Goal: Task Accomplishment & Management: Manage account settings

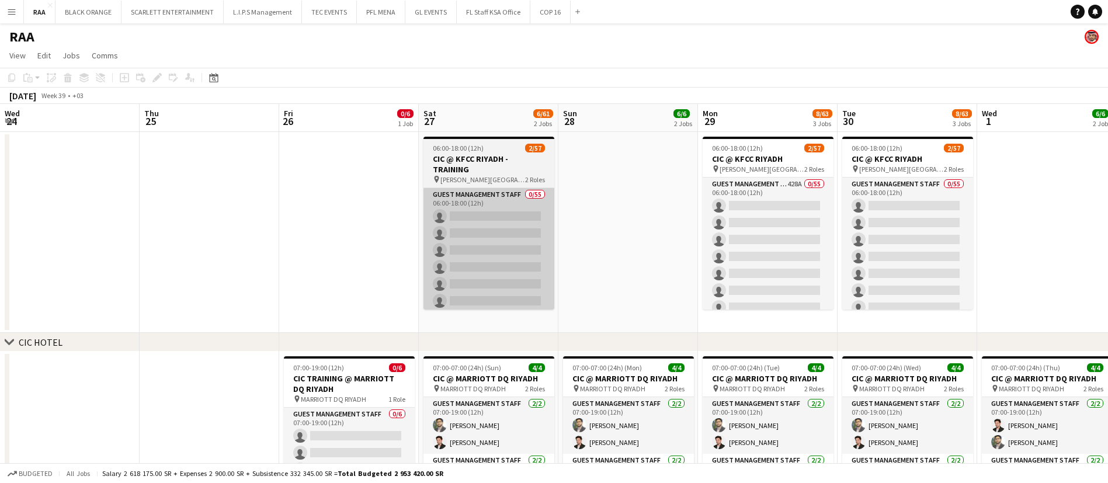
scroll to position [0, 293]
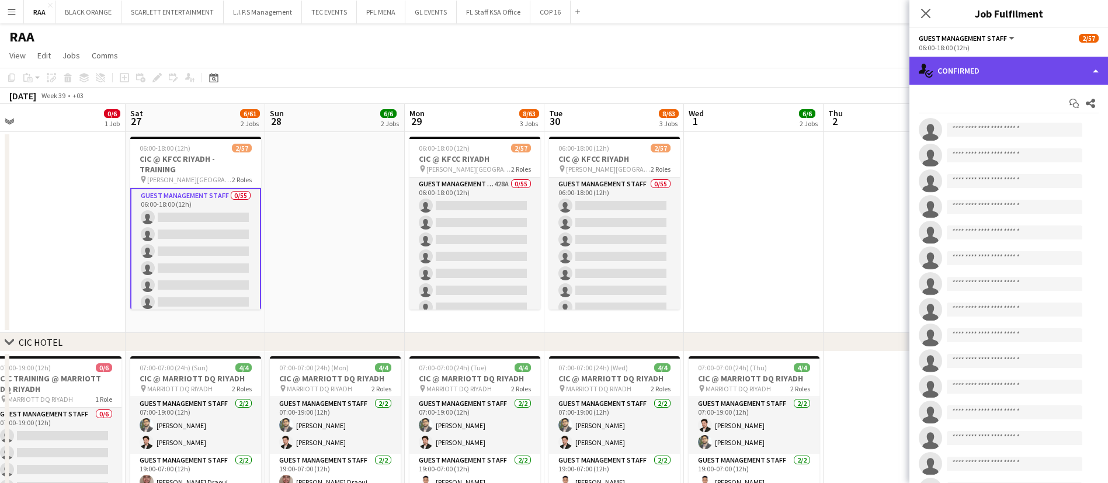
click at [948, 67] on div "single-neutral-actions-check-2 Confirmed" at bounding box center [1009, 71] width 199 height 28
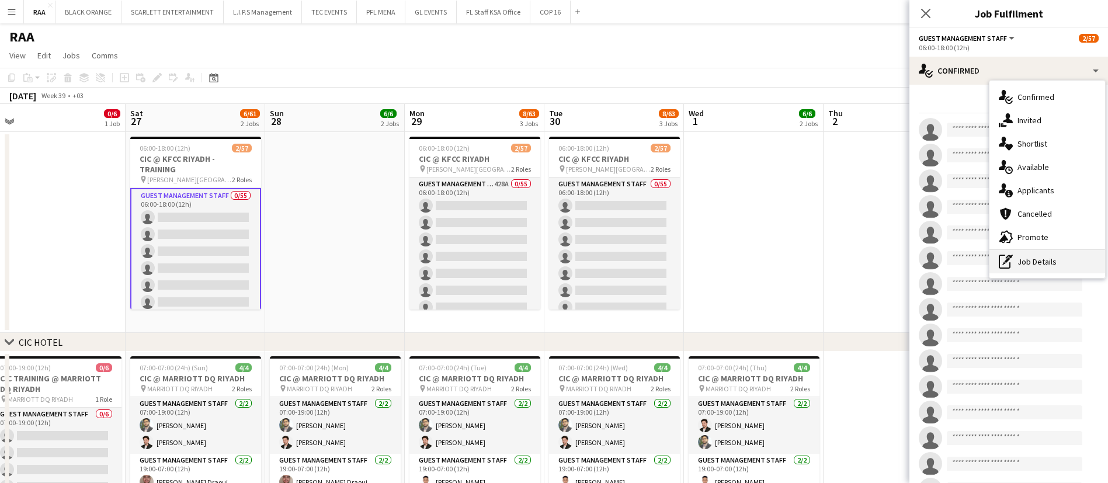
click at [1037, 258] on div "pen-write Job Details" at bounding box center [1048, 261] width 116 height 23
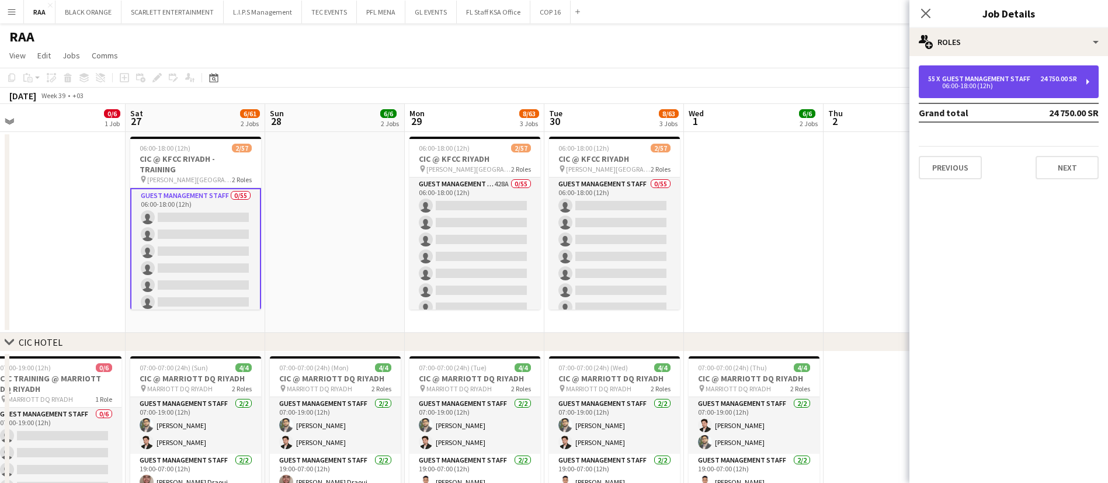
click at [988, 90] on div "55 x Guest Management Staff 24 750.00 SR 06:00-18:00 (12h)" at bounding box center [1009, 81] width 180 height 33
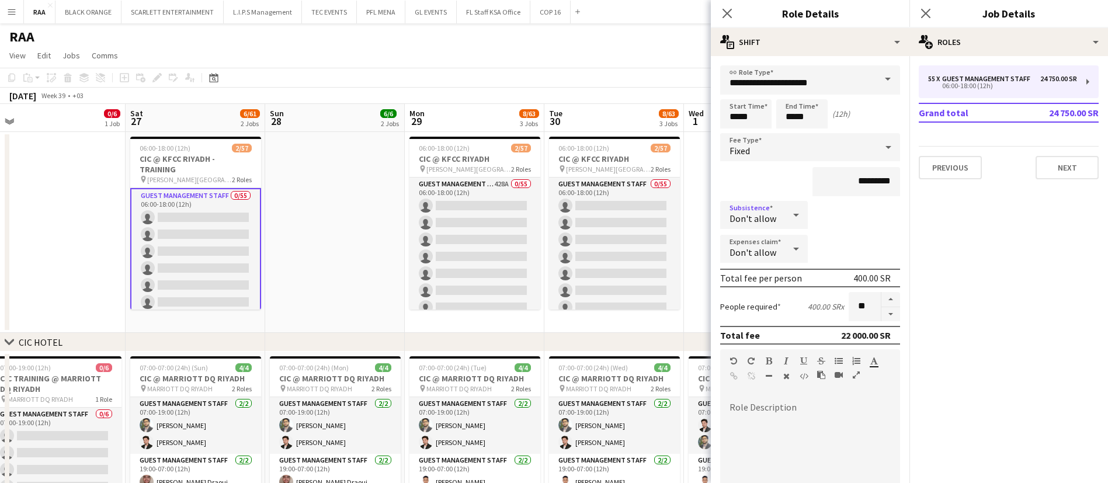
click at [777, 216] on div "Don't allow" at bounding box center [752, 215] width 64 height 28
click at [771, 242] on span "Allow" at bounding box center [761, 247] width 63 height 11
click at [925, 16] on icon "Close pop-in" at bounding box center [925, 13] width 11 height 11
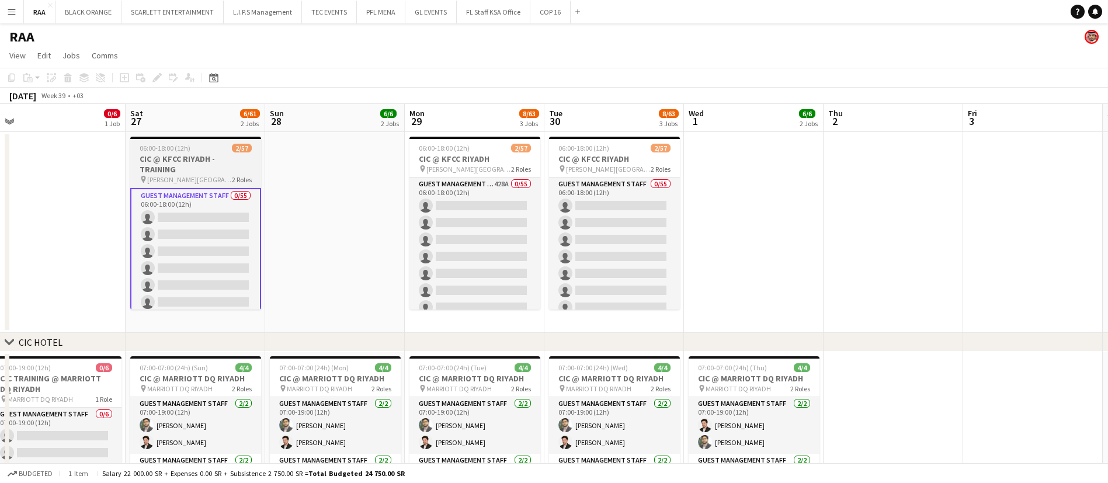
click at [213, 159] on h3 "CIC @ KFCC RIYADH - TRAINING" at bounding box center [195, 164] width 131 height 21
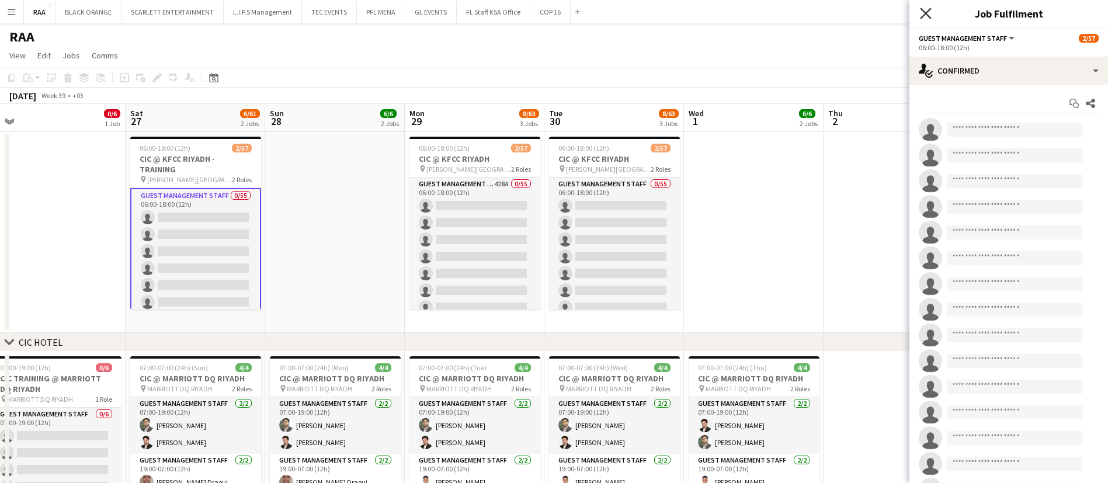
click at [924, 12] on icon "Close pop-in" at bounding box center [925, 13] width 11 height 11
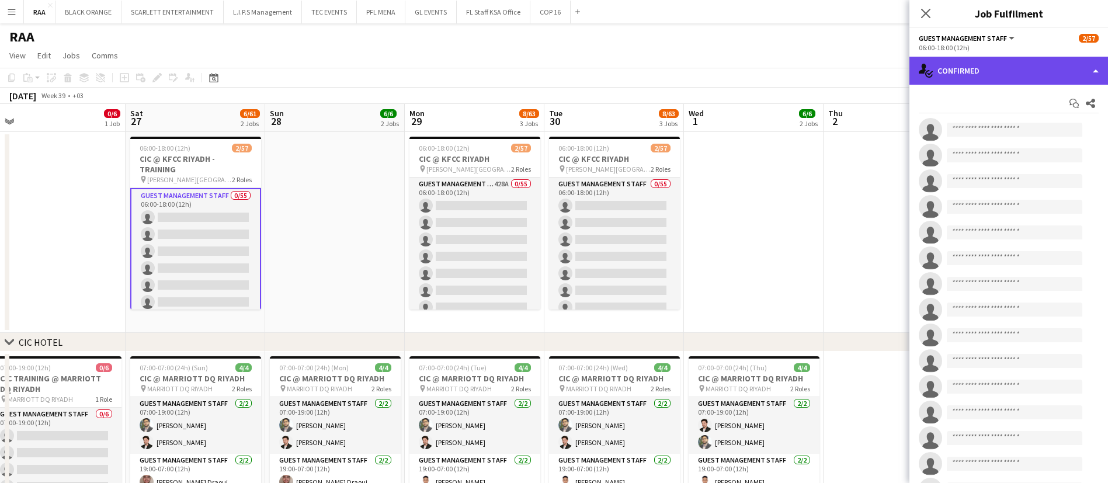
click at [1024, 64] on div "single-neutral-actions-check-2 Confirmed" at bounding box center [1009, 71] width 199 height 28
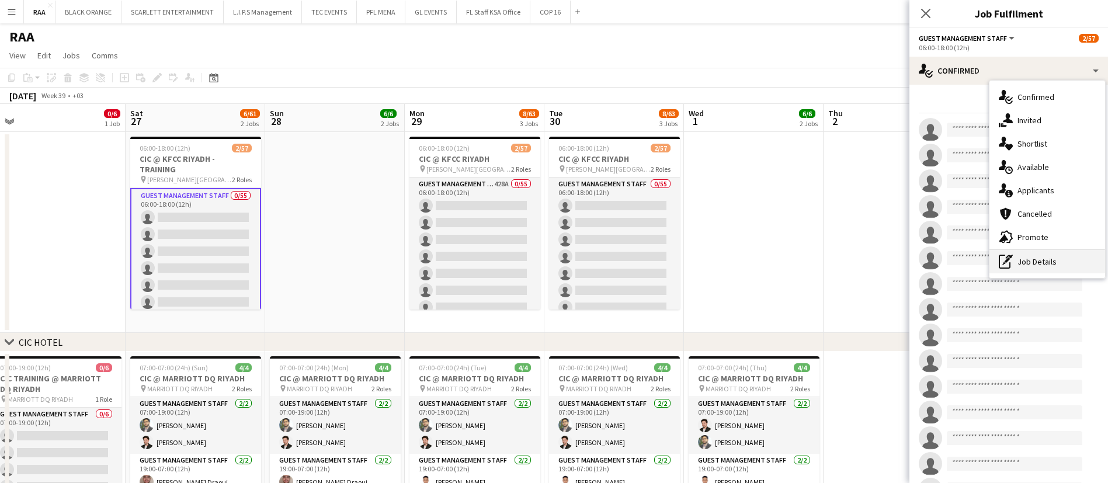
click at [1022, 262] on div "pen-write Job Details" at bounding box center [1048, 261] width 116 height 23
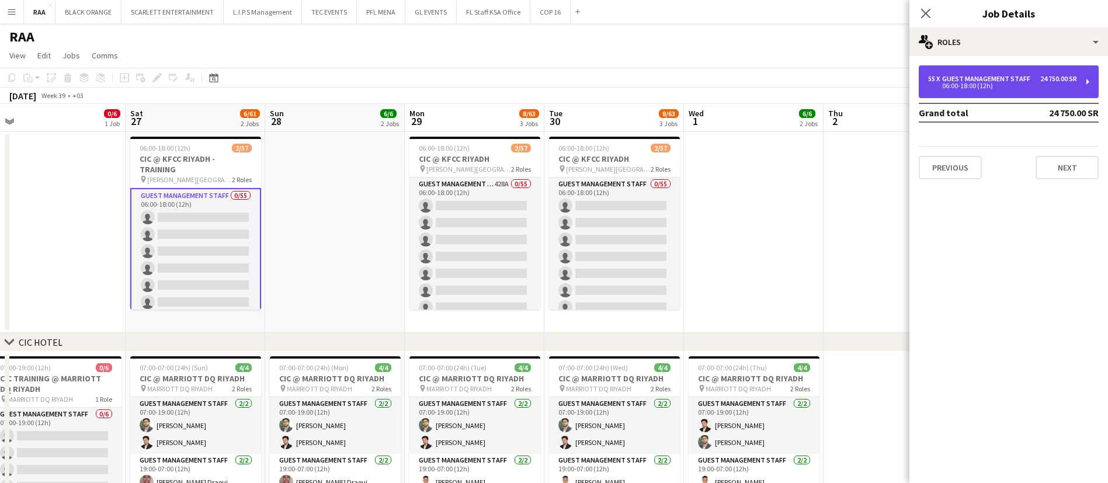
click at [976, 88] on div "06:00-18:00 (12h)" at bounding box center [1002, 86] width 149 height 6
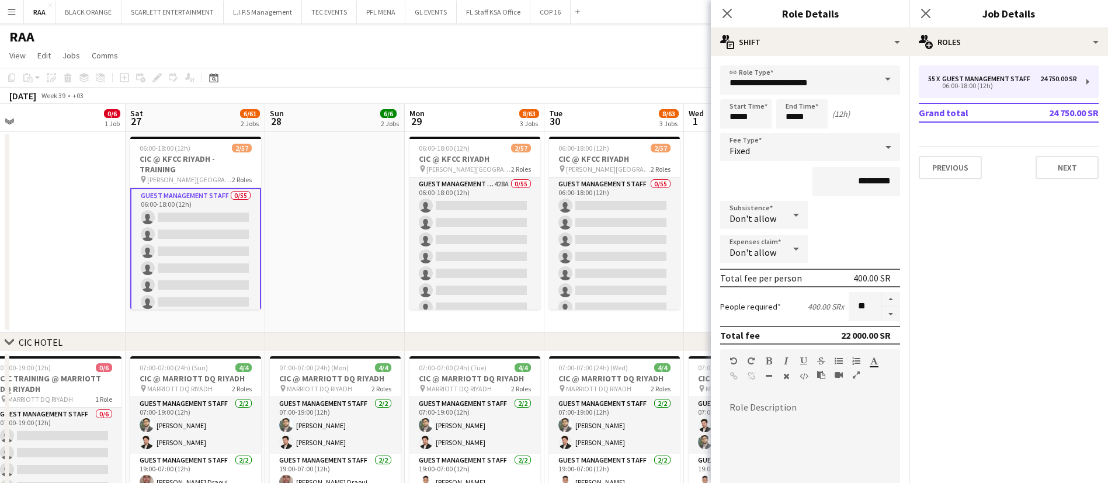
click at [789, 213] on icon at bounding box center [796, 214] width 14 height 23
click at [771, 245] on span "Allow" at bounding box center [761, 247] width 63 height 11
click at [848, 214] on input "********" at bounding box center [857, 215] width 88 height 29
type input "********"
click at [805, 251] on div at bounding box center [796, 248] width 23 height 23
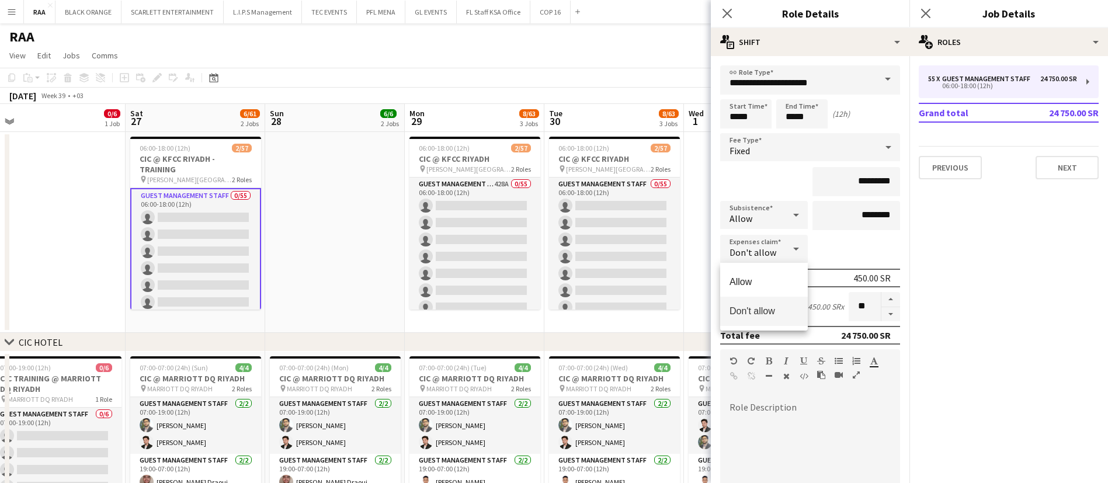
click at [854, 240] on div at bounding box center [554, 241] width 1108 height 483
click at [921, 18] on icon at bounding box center [925, 13] width 11 height 11
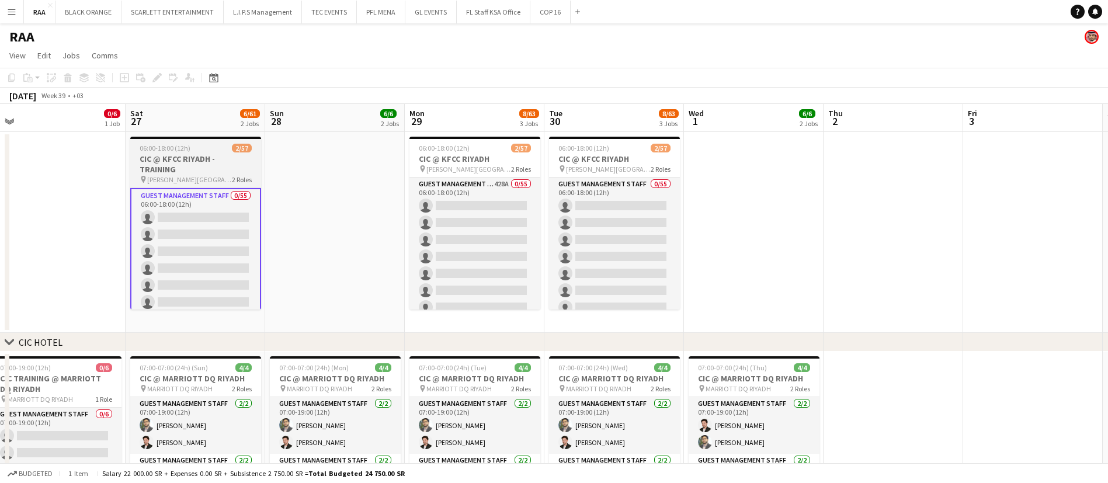
click at [165, 151] on span "06:00-18:00 (12h)" at bounding box center [165, 148] width 51 height 9
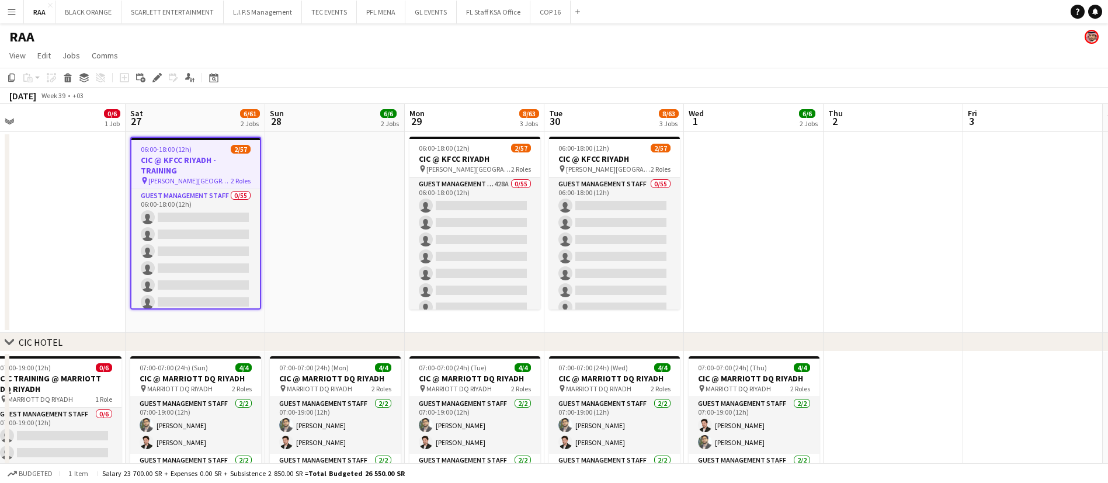
click at [346, 183] on app-date-cell at bounding box center [335, 232] width 140 height 201
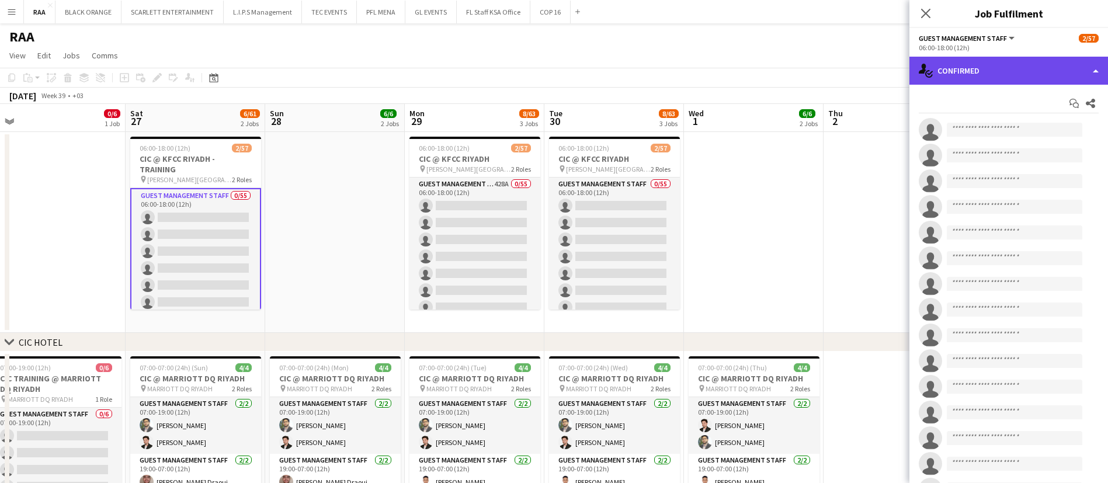
click at [972, 71] on div "single-neutral-actions-check-2 Confirmed" at bounding box center [1009, 71] width 199 height 28
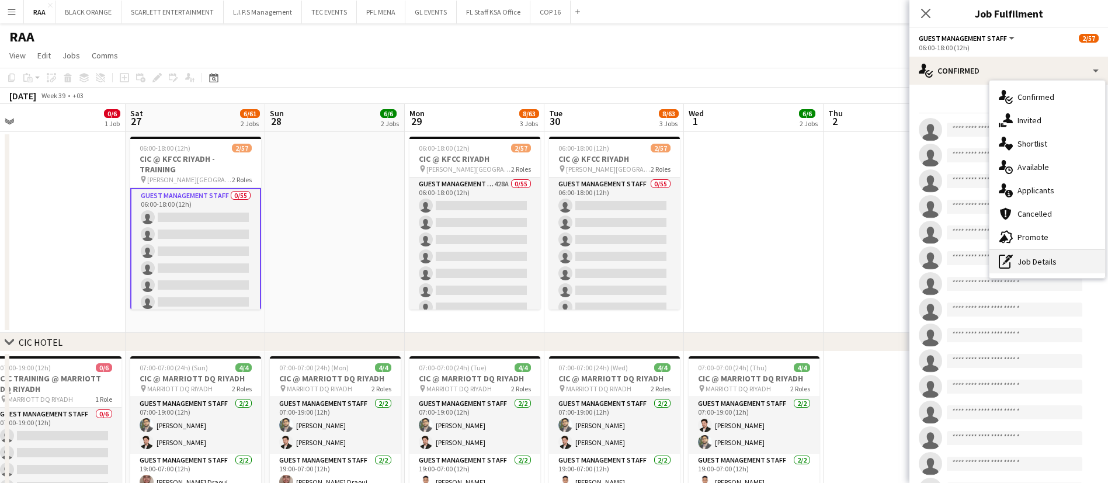
click at [1035, 254] on div "pen-write Job Details" at bounding box center [1048, 261] width 116 height 23
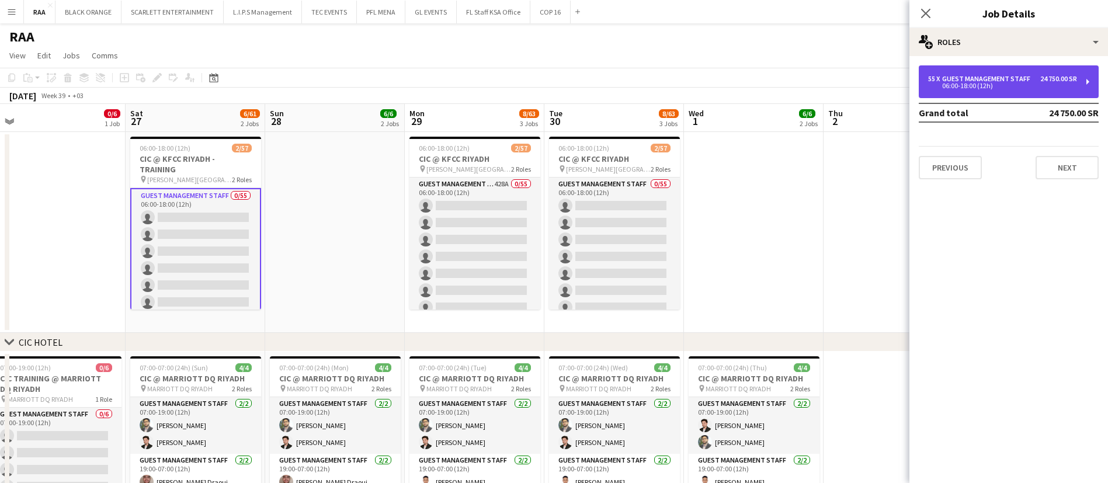
click at [1004, 74] on div "55 x Guest Management Staff 24 750.00 SR 06:00-18:00 (12h)" at bounding box center [1009, 81] width 180 height 33
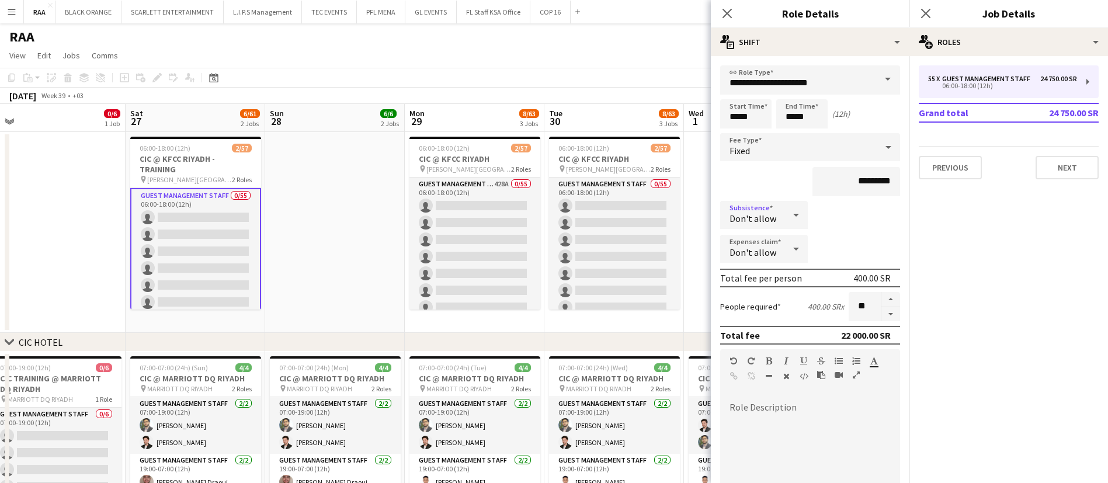
click at [756, 217] on span "Don't allow" at bounding box center [753, 219] width 47 height 12
click at [756, 244] on span "Allow" at bounding box center [761, 247] width 63 height 11
click at [789, 240] on icon at bounding box center [796, 248] width 14 height 23
click at [752, 275] on mat-option "Allow" at bounding box center [764, 282] width 88 height 29
click at [841, 248] on input "*******" at bounding box center [857, 249] width 88 height 29
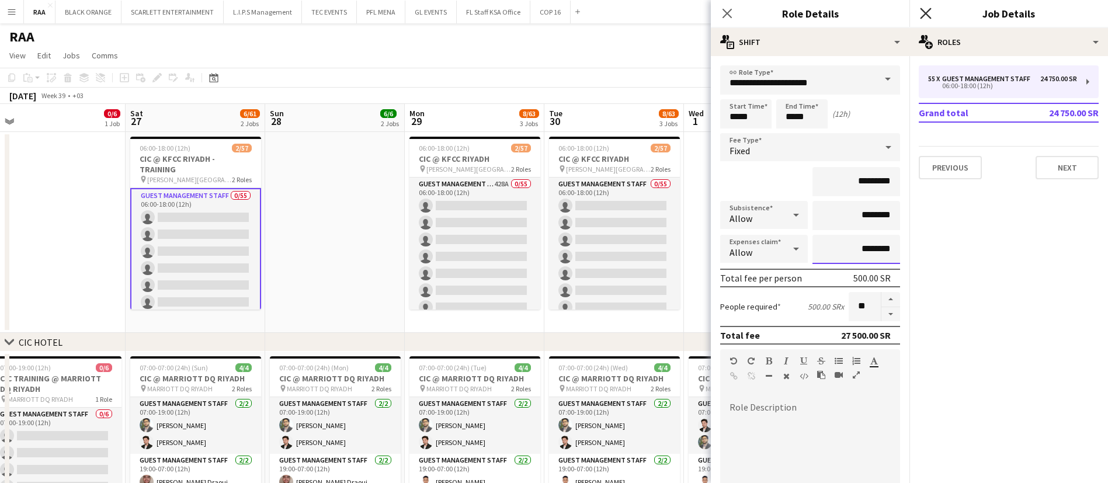
type input "********"
click at [928, 12] on icon at bounding box center [925, 13] width 11 height 11
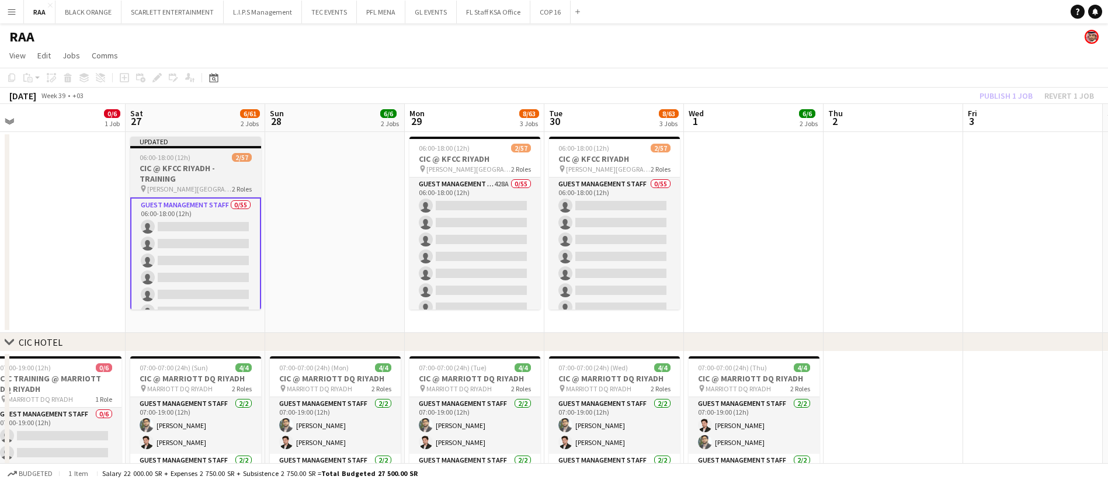
click at [174, 163] on h3 "CIC @ KFCC RIYADH - TRAINING" at bounding box center [195, 173] width 131 height 21
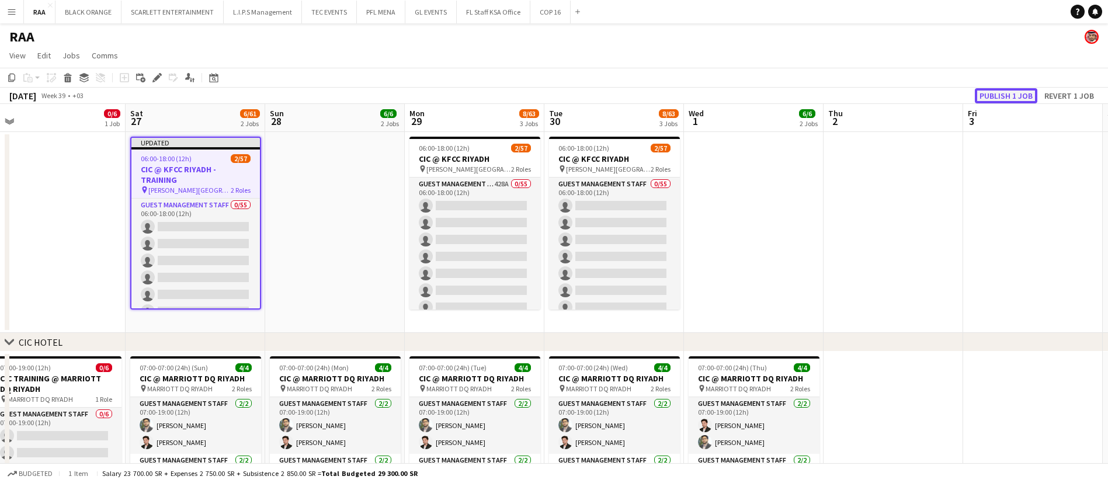
click at [1024, 98] on button "Publish 1 job" at bounding box center [1006, 95] width 63 height 15
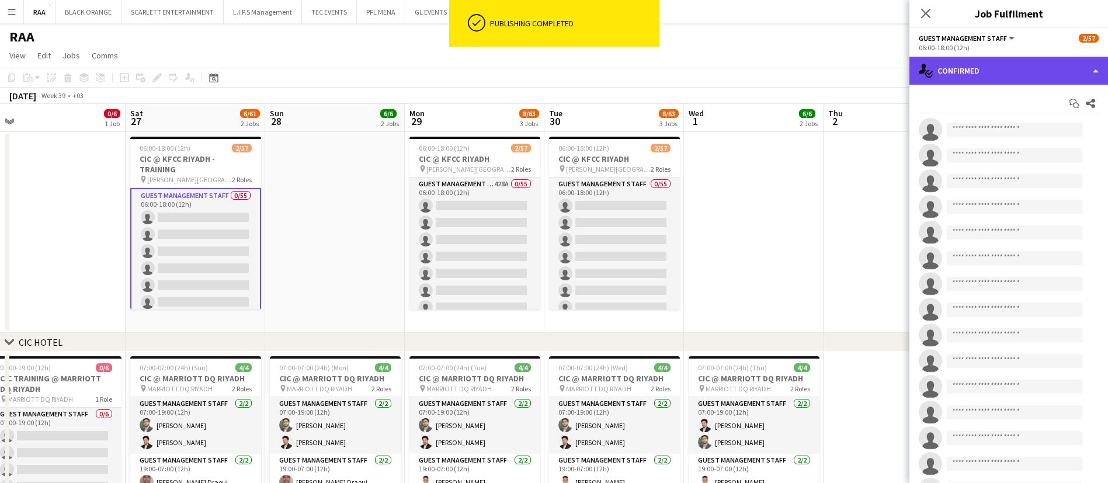
click at [1001, 71] on div "single-neutral-actions-check-2 Confirmed" at bounding box center [1009, 71] width 199 height 28
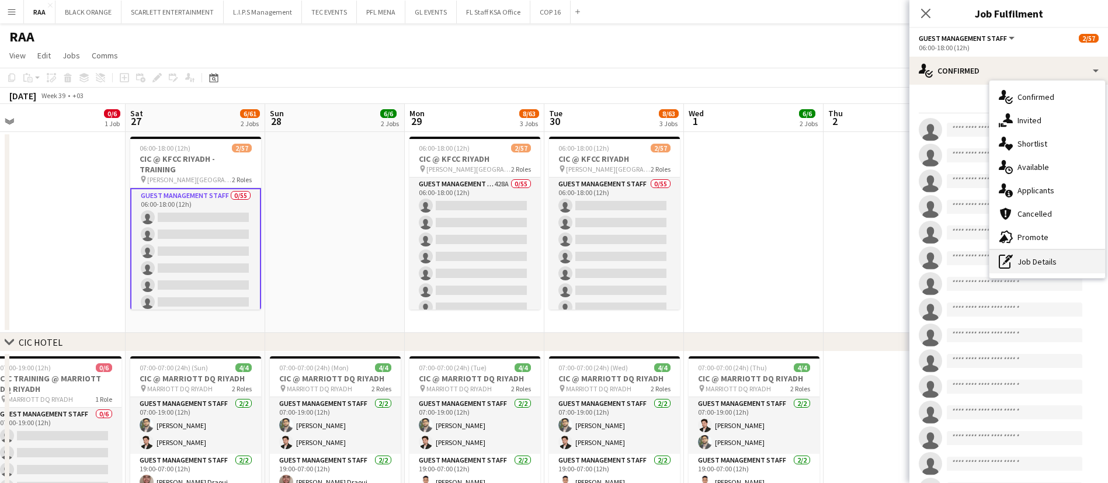
click at [1040, 258] on div "pen-write Job Details" at bounding box center [1048, 261] width 116 height 23
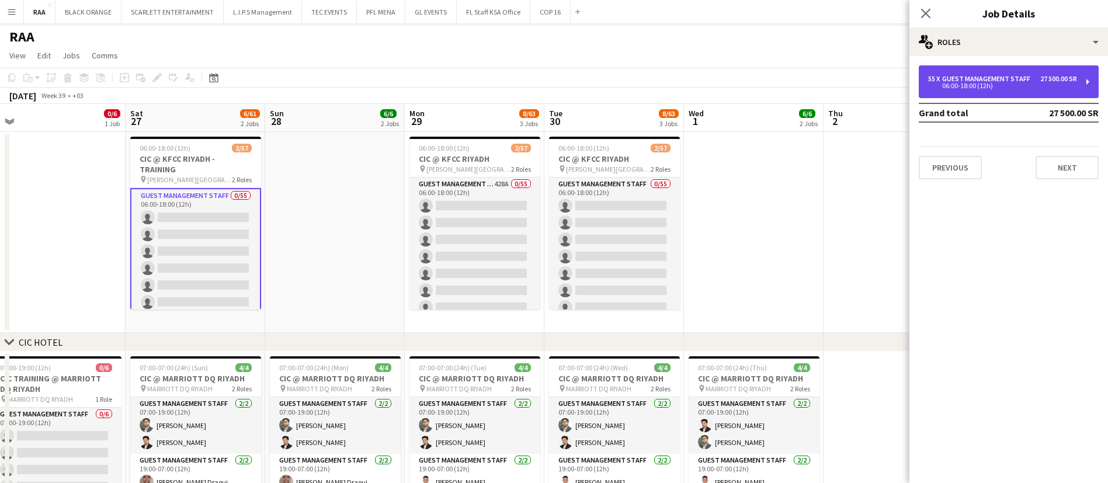
click at [985, 89] on div "06:00-18:00 (12h)" at bounding box center [1002, 86] width 149 height 6
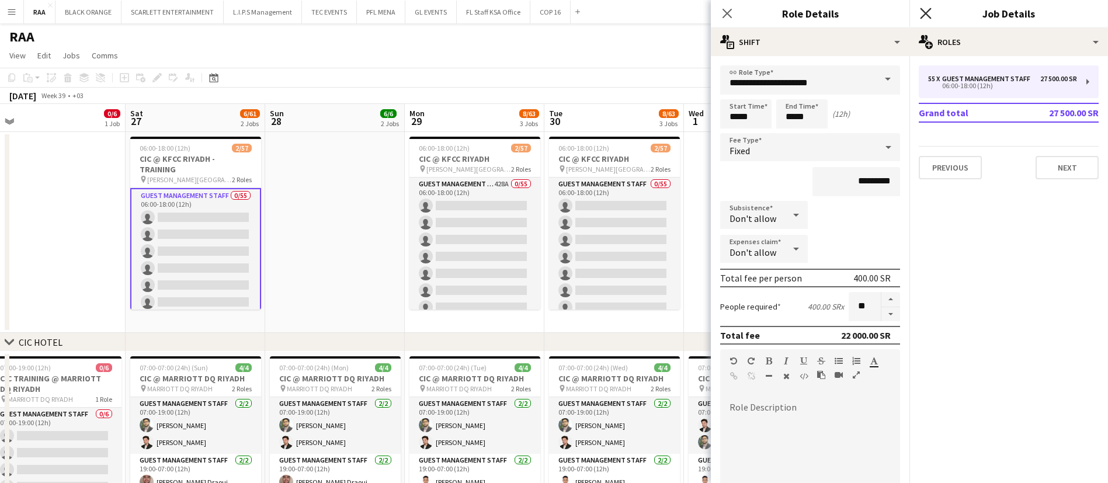
click at [925, 8] on icon "Close pop-in" at bounding box center [925, 13] width 11 height 11
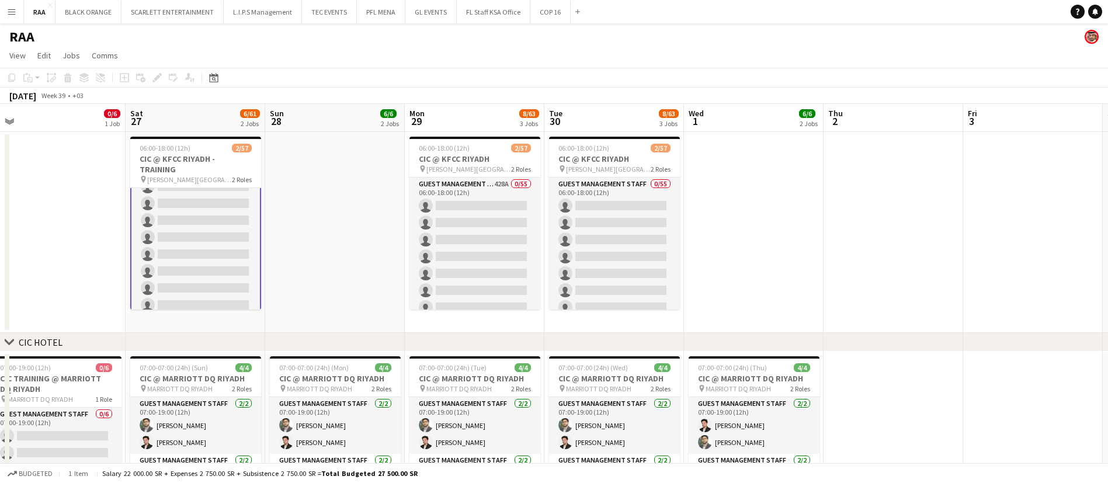
scroll to position [882, 0]
click at [202, 263] on app-card-role "Supervisor [DATE] 06:00-18:00 (12h) [PERSON_NAME] ! [PERSON_NAME]" at bounding box center [195, 291] width 131 height 57
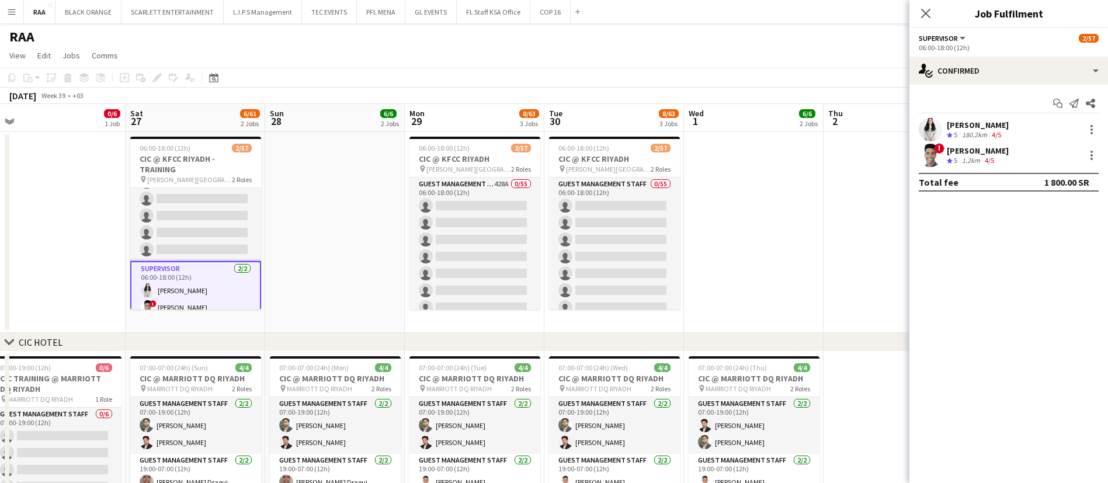
scroll to position [880, 0]
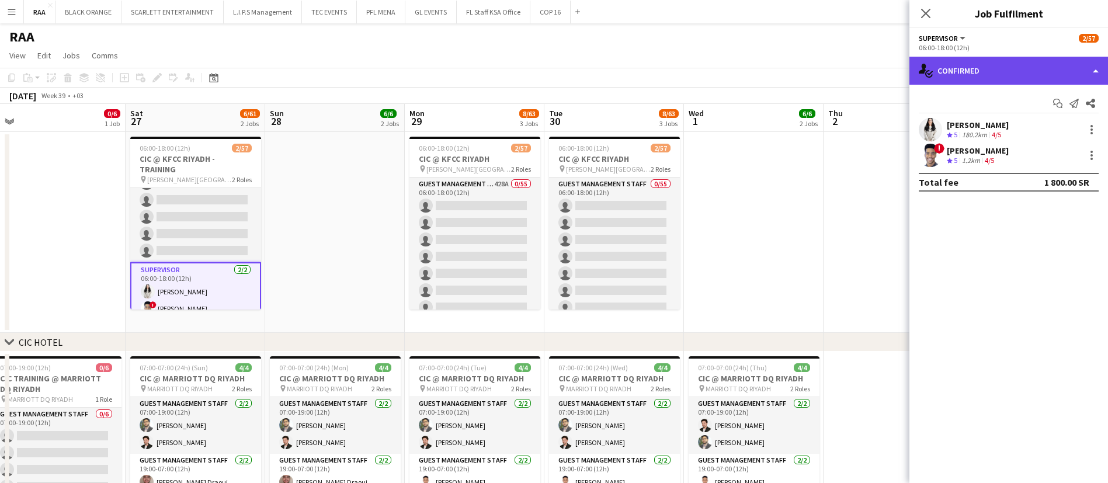
click at [994, 77] on div "single-neutral-actions-check-2 Confirmed" at bounding box center [1009, 71] width 199 height 28
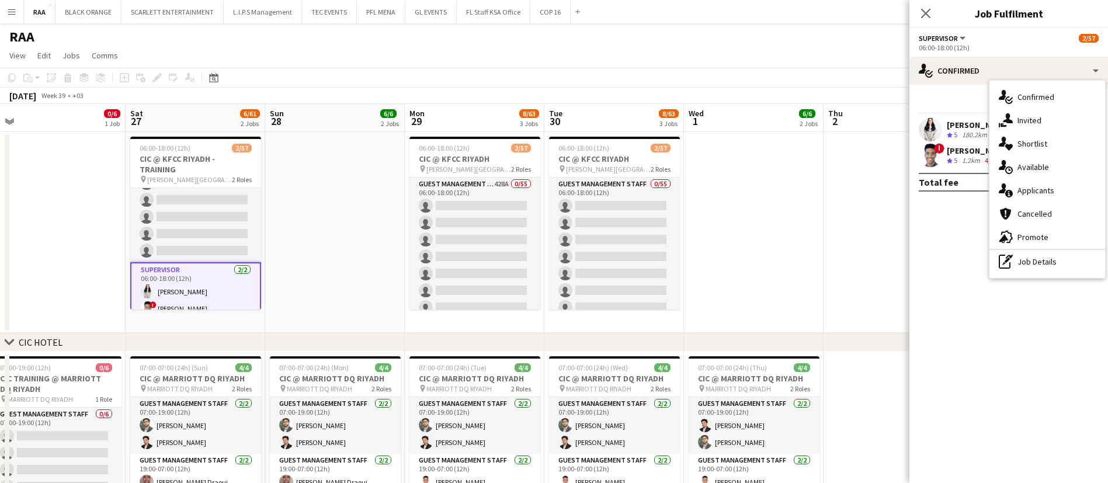
click at [1033, 275] on div "single-neutral-actions-check-2 Confirmed single-neutral-actions-share-1 Invited…" at bounding box center [1048, 179] width 116 height 197
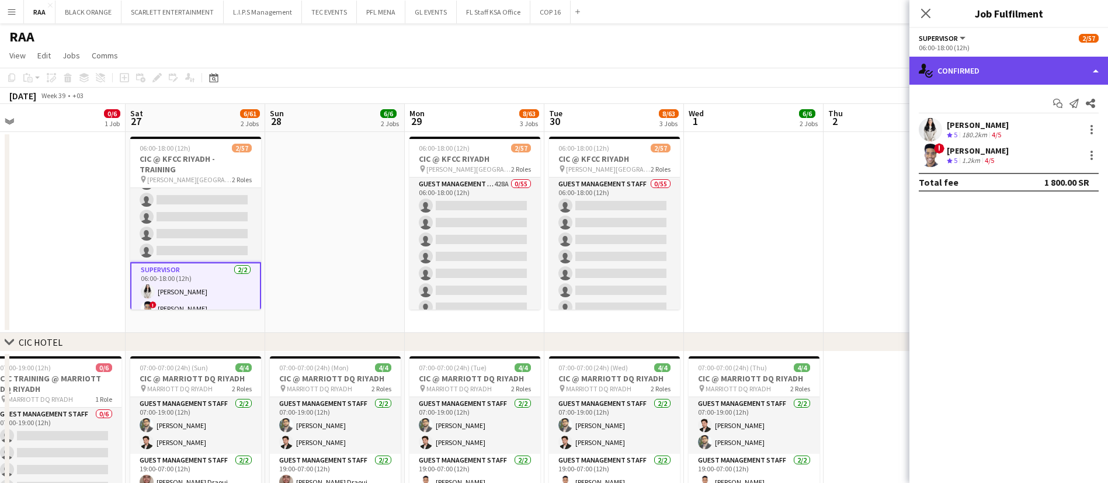
click at [988, 74] on div "single-neutral-actions-check-2 Confirmed" at bounding box center [1009, 71] width 199 height 28
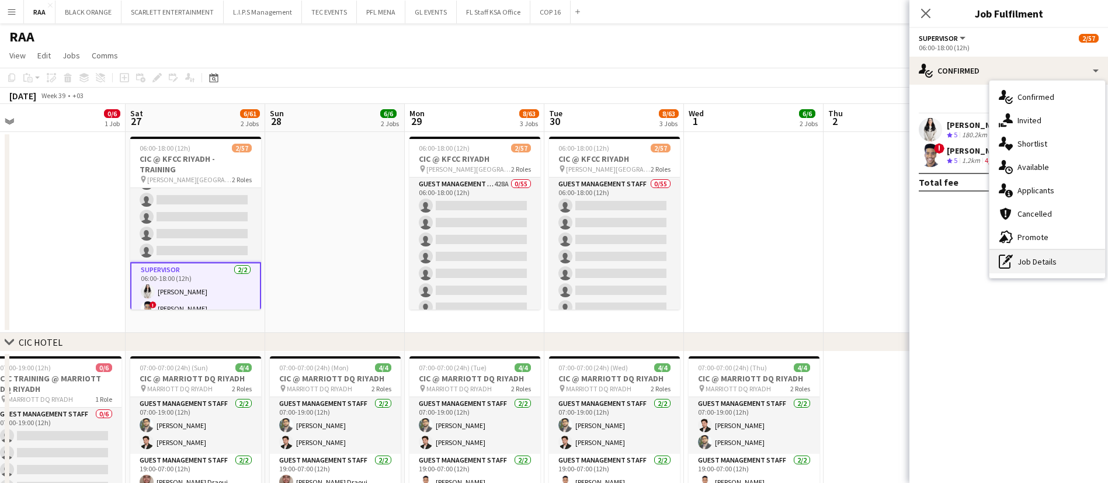
click at [1036, 265] on div "pen-write Job Details" at bounding box center [1048, 261] width 116 height 23
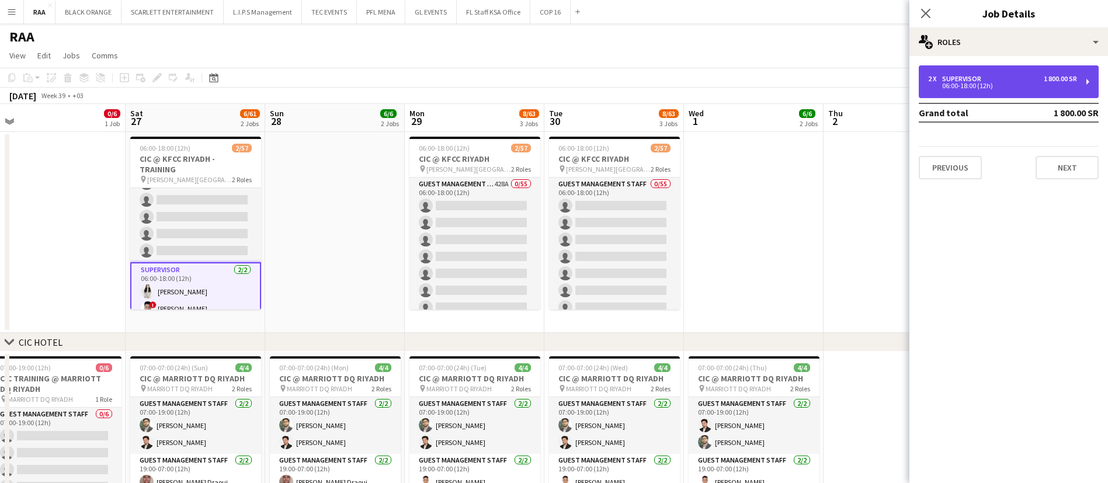
click at [997, 67] on div "2 x Supervisor 1 800.00 SR 06:00-18:00 (12h)" at bounding box center [1009, 81] width 180 height 33
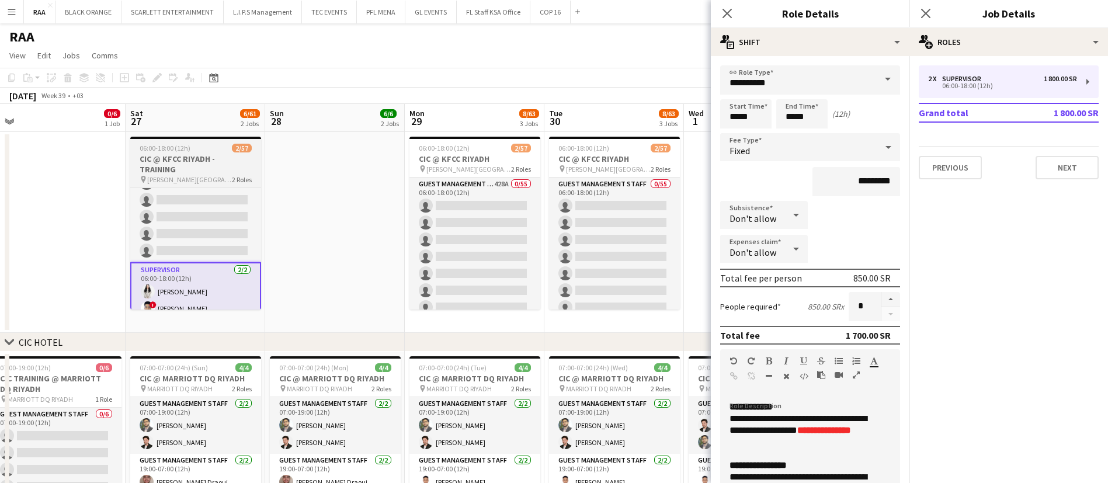
click at [181, 151] on span "06:00-18:00 (12h)" at bounding box center [165, 148] width 51 height 9
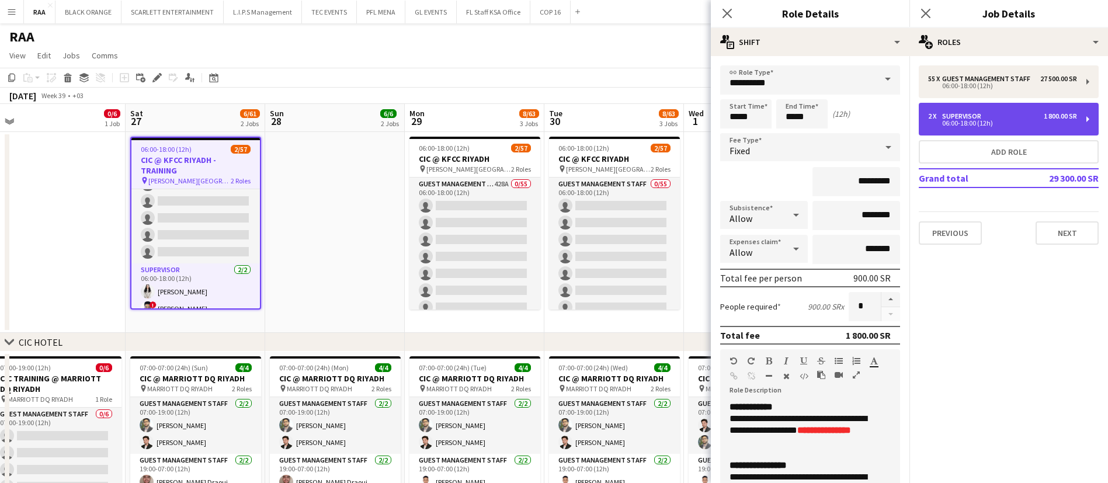
click at [960, 120] on div "06:00-18:00 (12h)" at bounding box center [1002, 123] width 149 height 6
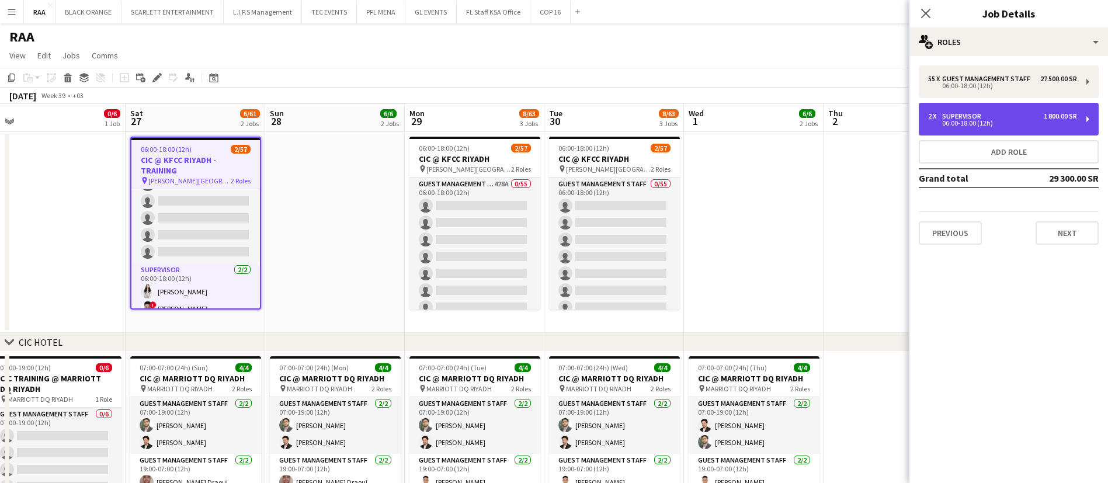
click at [960, 120] on div "06:00-18:00 (12h)" at bounding box center [1002, 123] width 149 height 6
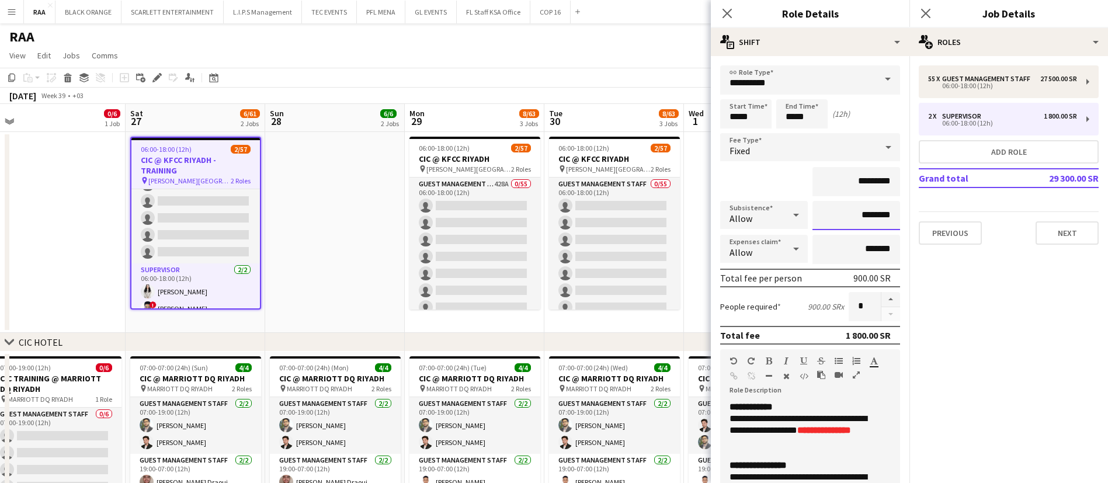
drag, startPoint x: 852, startPoint y: 217, endPoint x: 845, endPoint y: 217, distance: 7.0
click at [845, 217] on input "********" at bounding box center [857, 215] width 88 height 29
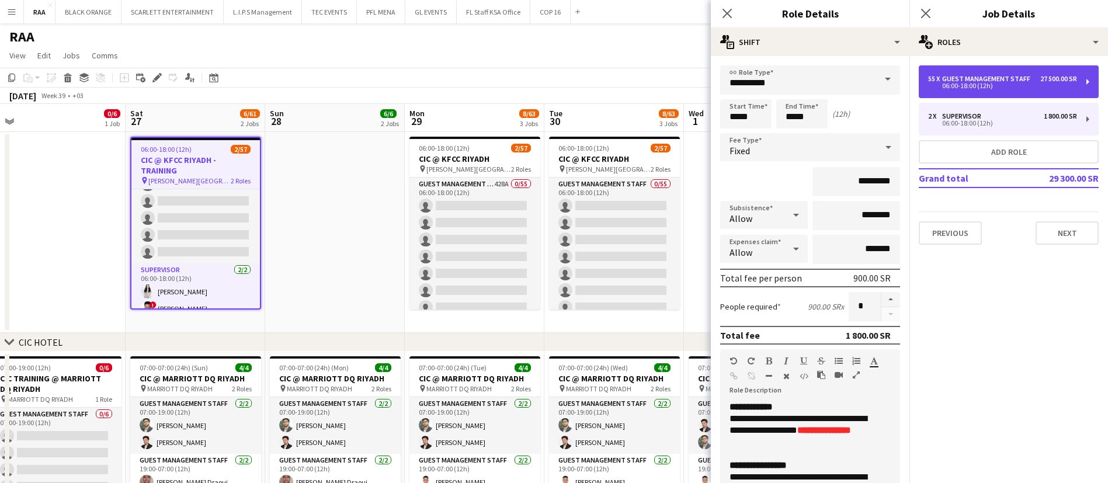
click at [977, 83] on div "06:00-18:00 (12h)" at bounding box center [1002, 86] width 149 height 6
type input "**********"
type input "*********"
type input "********"
type input "**"
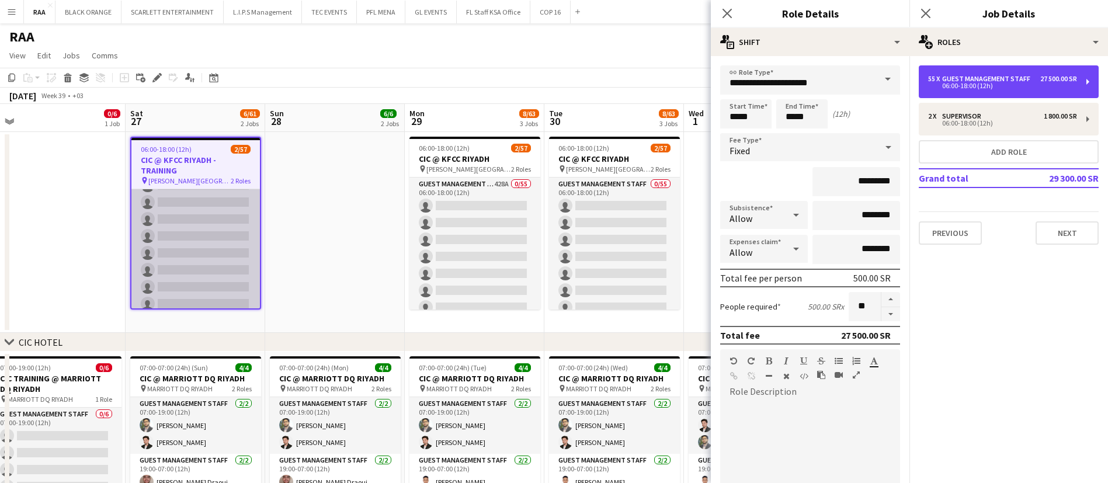
scroll to position [0, 0]
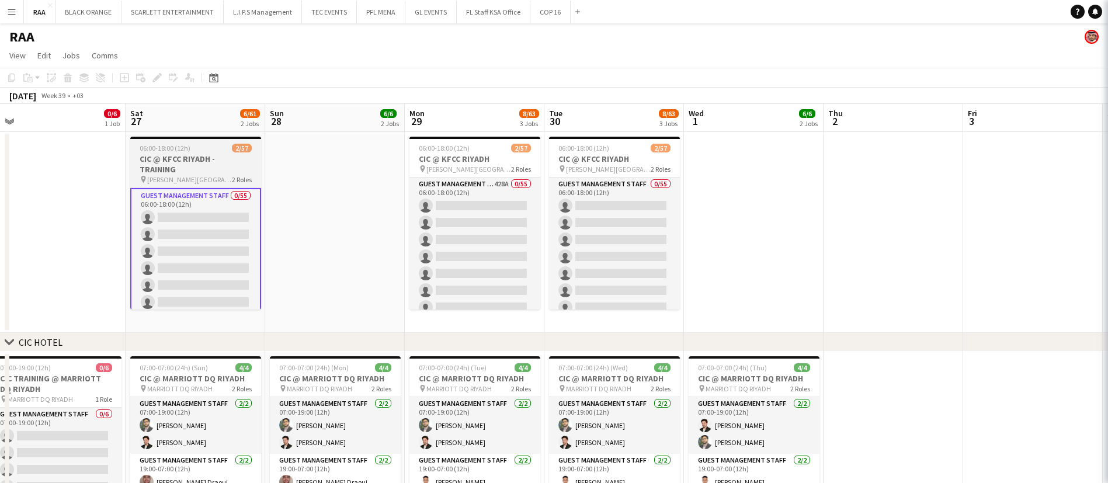
click at [202, 162] on h3 "CIC @ KFCC RIYADH - TRAINING" at bounding box center [195, 164] width 131 height 21
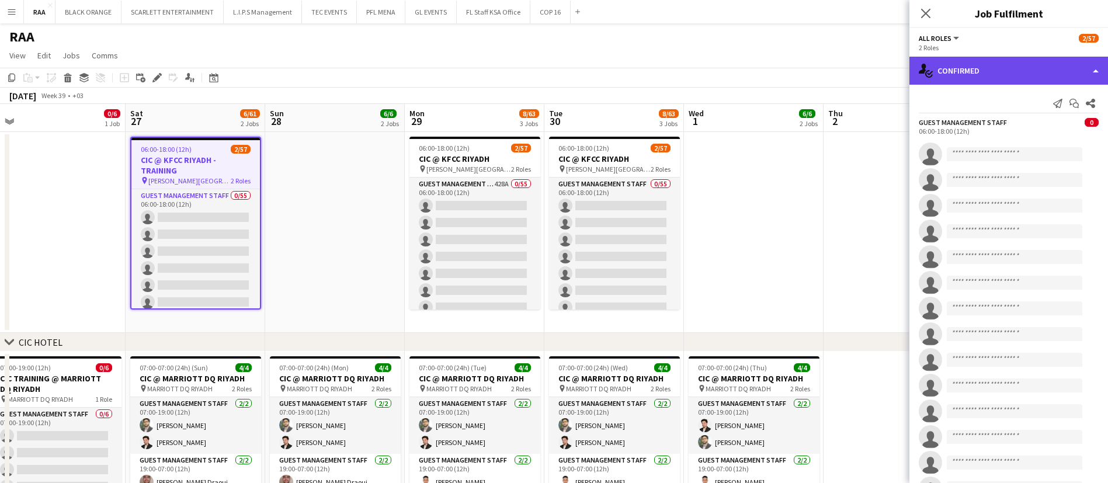
click at [976, 75] on div "single-neutral-actions-check-2 Confirmed" at bounding box center [1009, 71] width 199 height 28
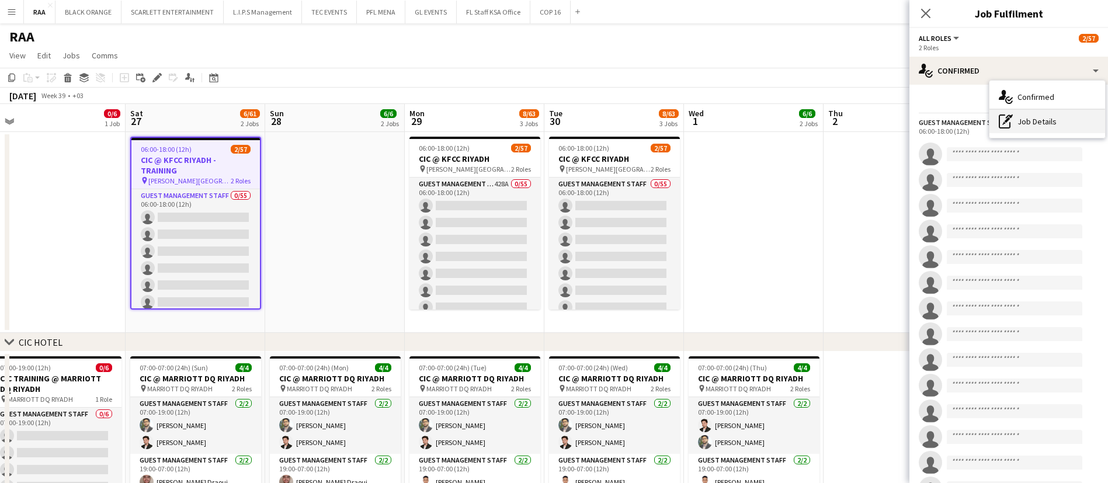
click at [1037, 120] on div "pen-write Job Details" at bounding box center [1048, 121] width 116 height 23
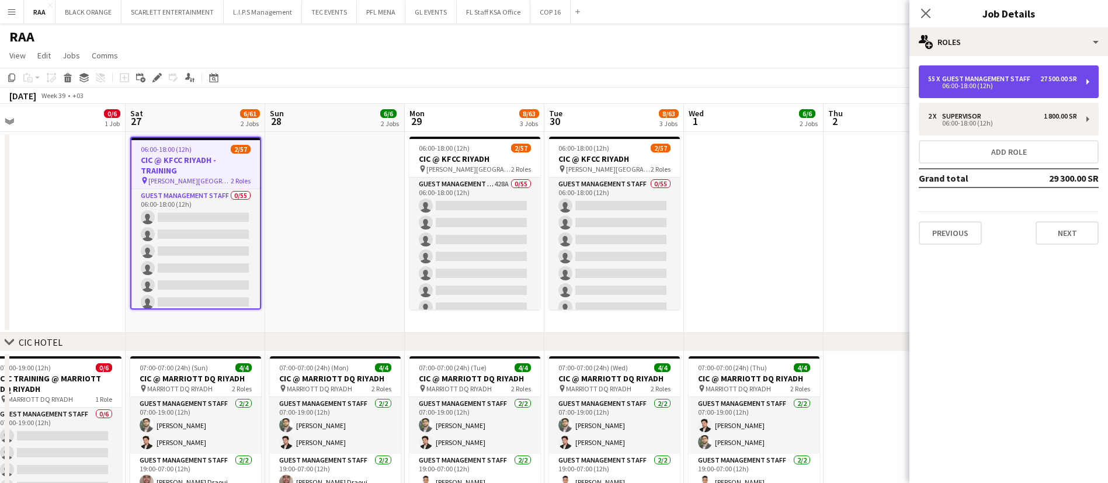
click at [987, 85] on div "06:00-18:00 (12h)" at bounding box center [1002, 86] width 149 height 6
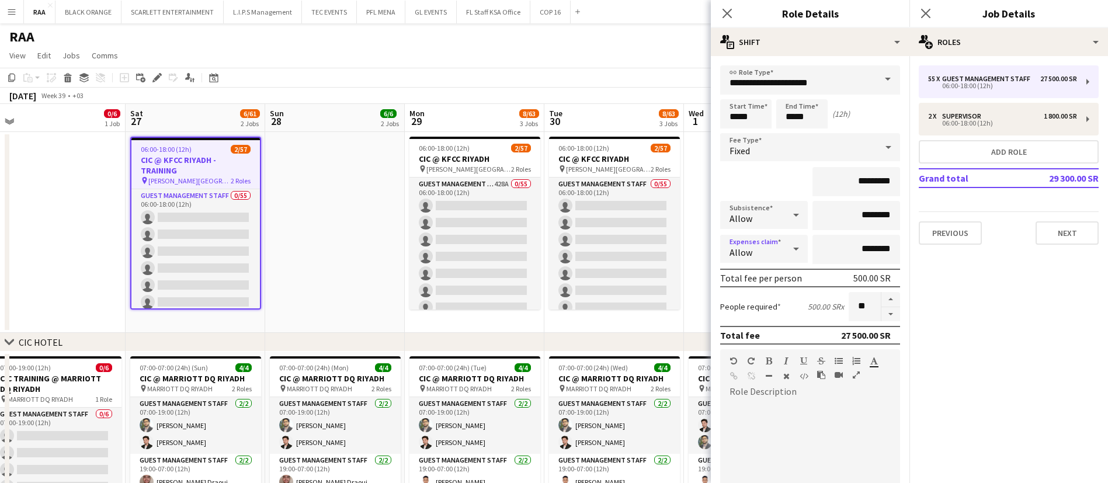
click at [770, 247] on div "Allow" at bounding box center [752, 249] width 64 height 28
click at [767, 314] on span "Don't allow" at bounding box center [761, 311] width 63 height 11
click at [928, 14] on icon "Close pop-in" at bounding box center [925, 13] width 11 height 11
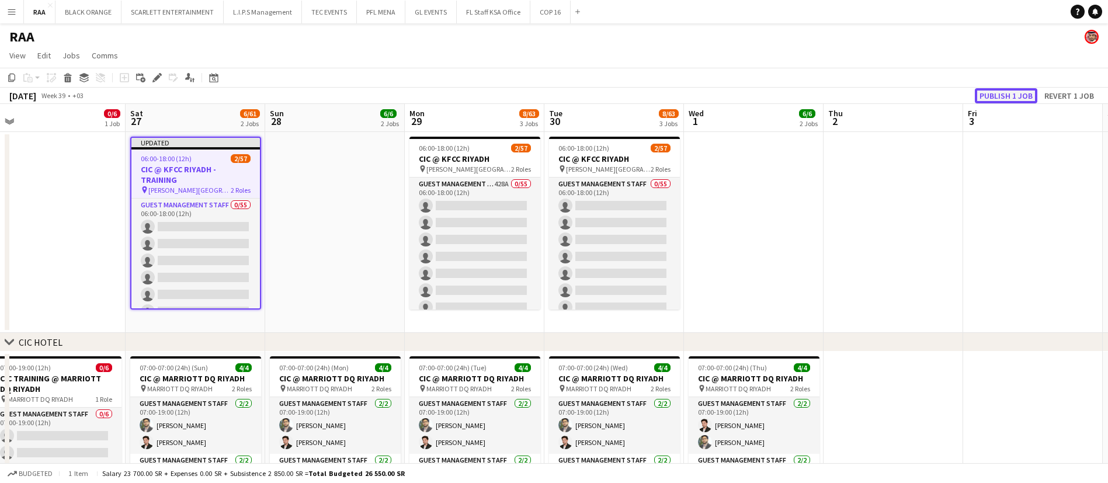
click at [999, 92] on button "Publish 1 job" at bounding box center [1006, 95] width 63 height 15
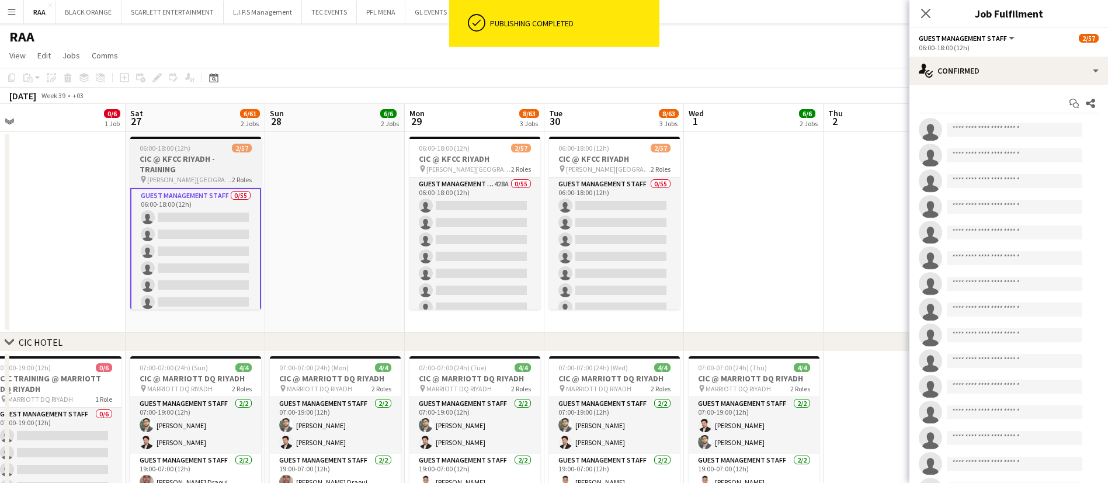
click at [208, 159] on h3 "CIC @ KFCC RIYADH - TRAINING" at bounding box center [195, 164] width 131 height 21
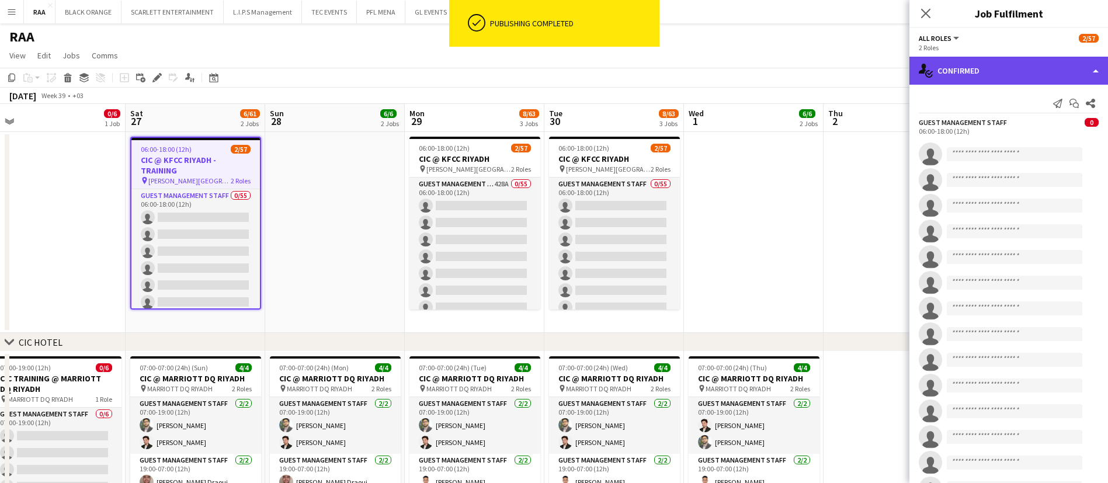
click at [948, 75] on div "single-neutral-actions-check-2 Confirmed" at bounding box center [1009, 71] width 199 height 28
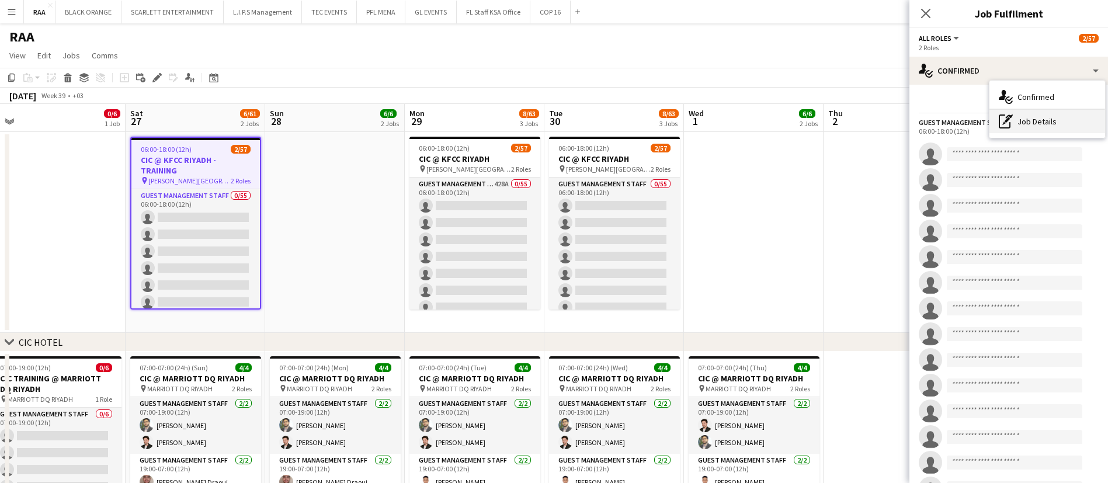
click at [1038, 121] on div "pen-write Job Details" at bounding box center [1048, 121] width 116 height 23
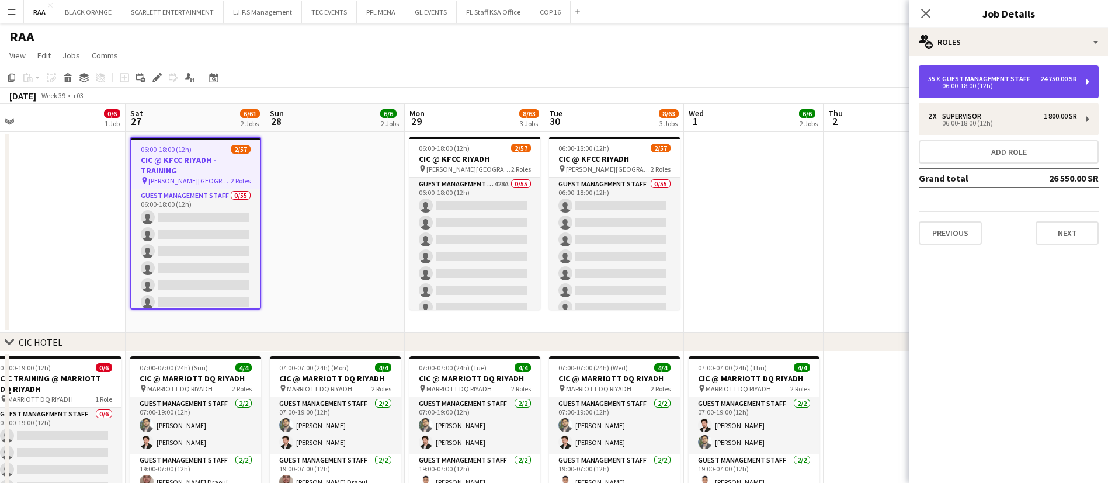
click at [993, 89] on div "55 x Guest Management Staff 24 750.00 SR 06:00-18:00 (12h)" at bounding box center [1009, 81] width 180 height 33
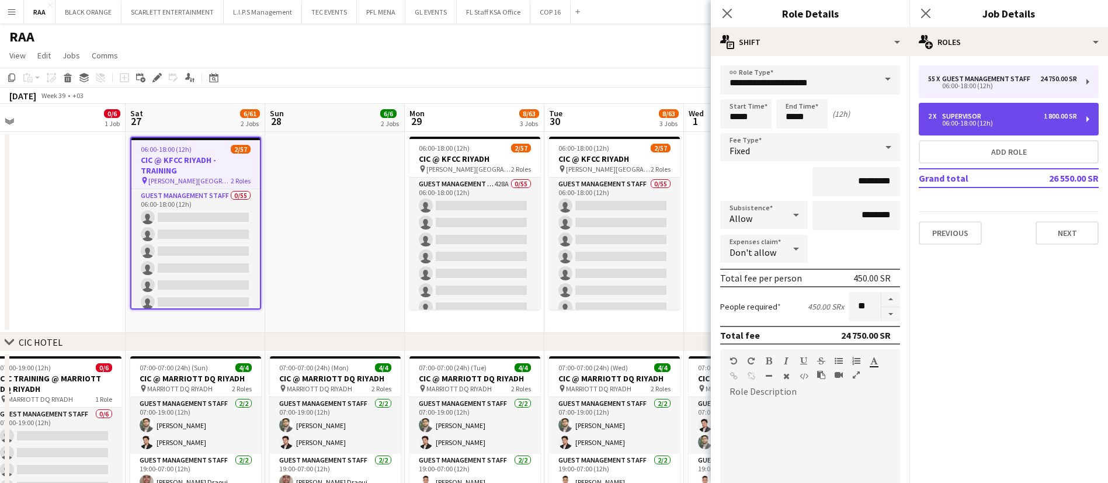
click at [996, 115] on div "2 x Supervisor 1 800.00 SR" at bounding box center [1002, 116] width 149 height 8
type input "**********"
type input "*********"
type input "*"
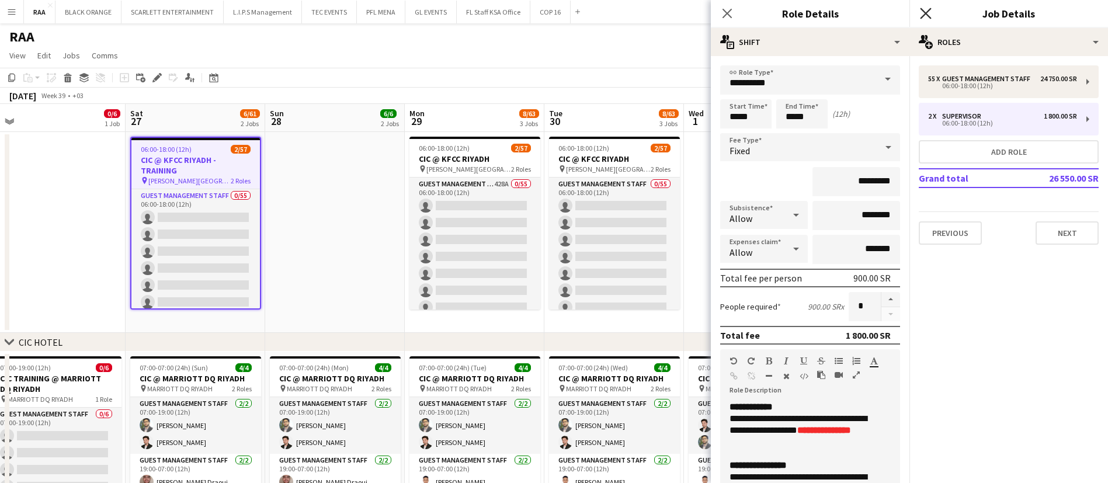
click at [928, 16] on icon at bounding box center [925, 13] width 11 height 11
